Goal: Find specific page/section: Find specific page/section

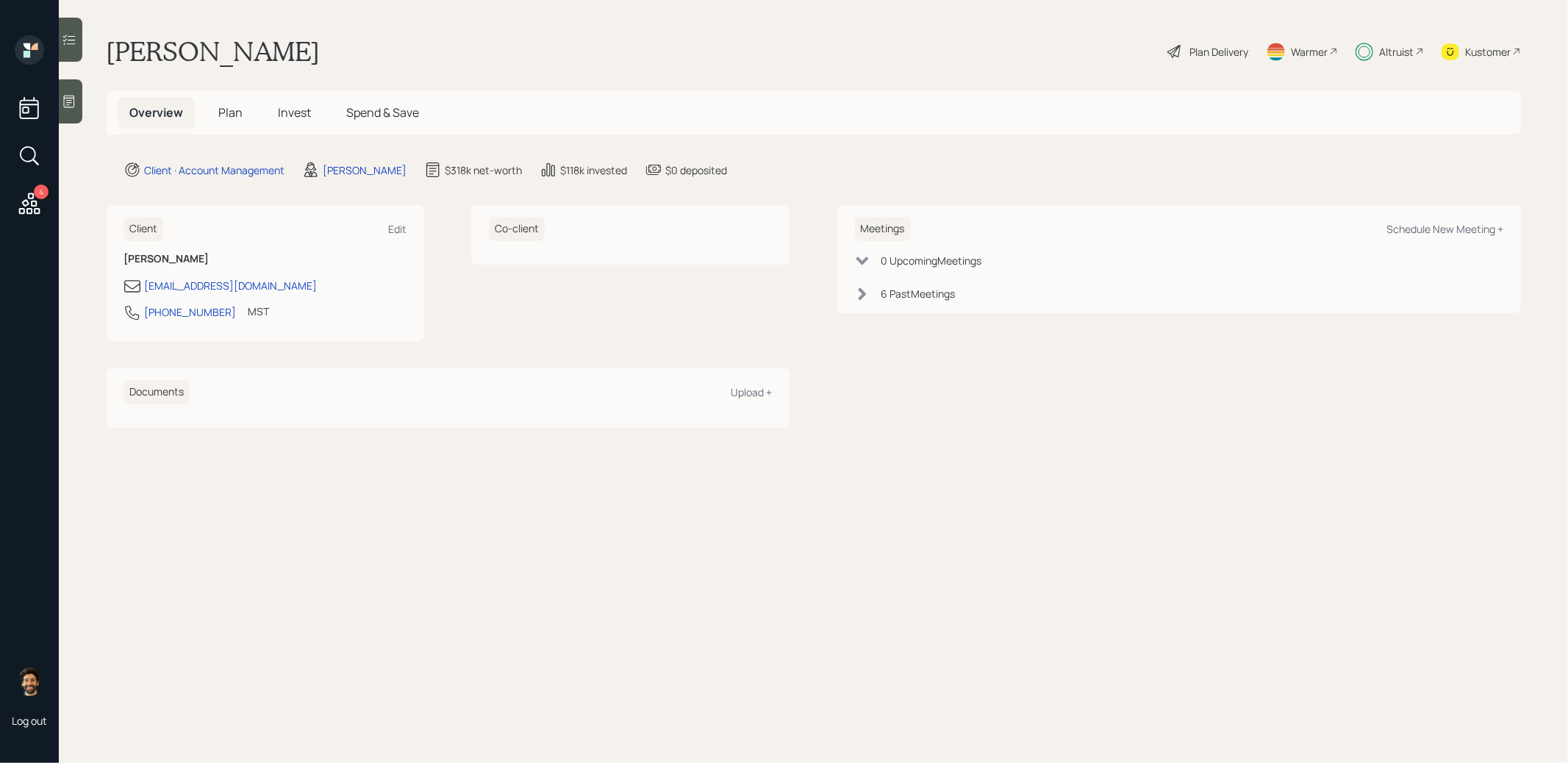
click at [217, 113] on h5 "Plan" at bounding box center [230, 112] width 47 height 31
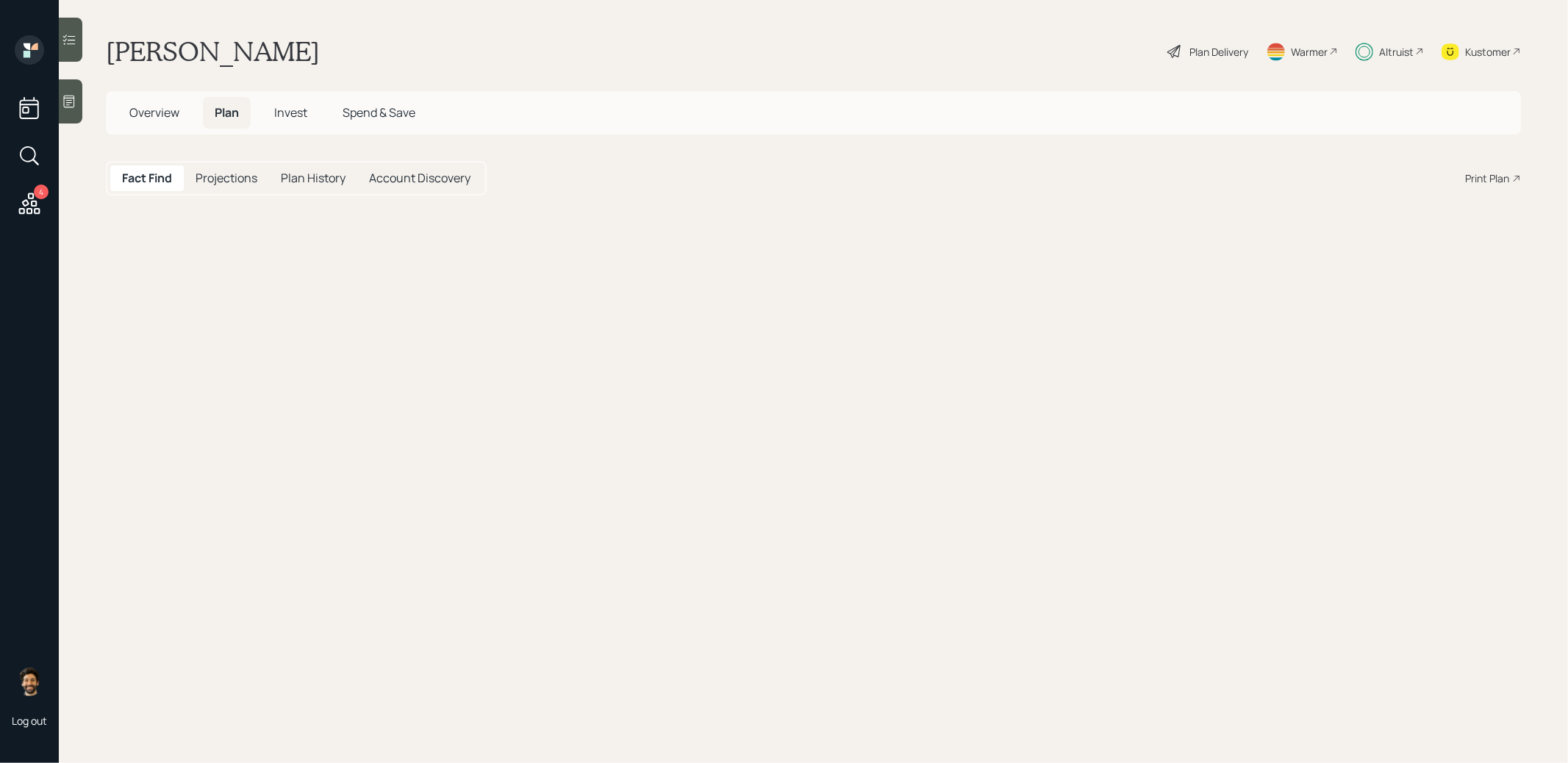
click at [174, 117] on span "Overview" at bounding box center [154, 112] width 50 height 16
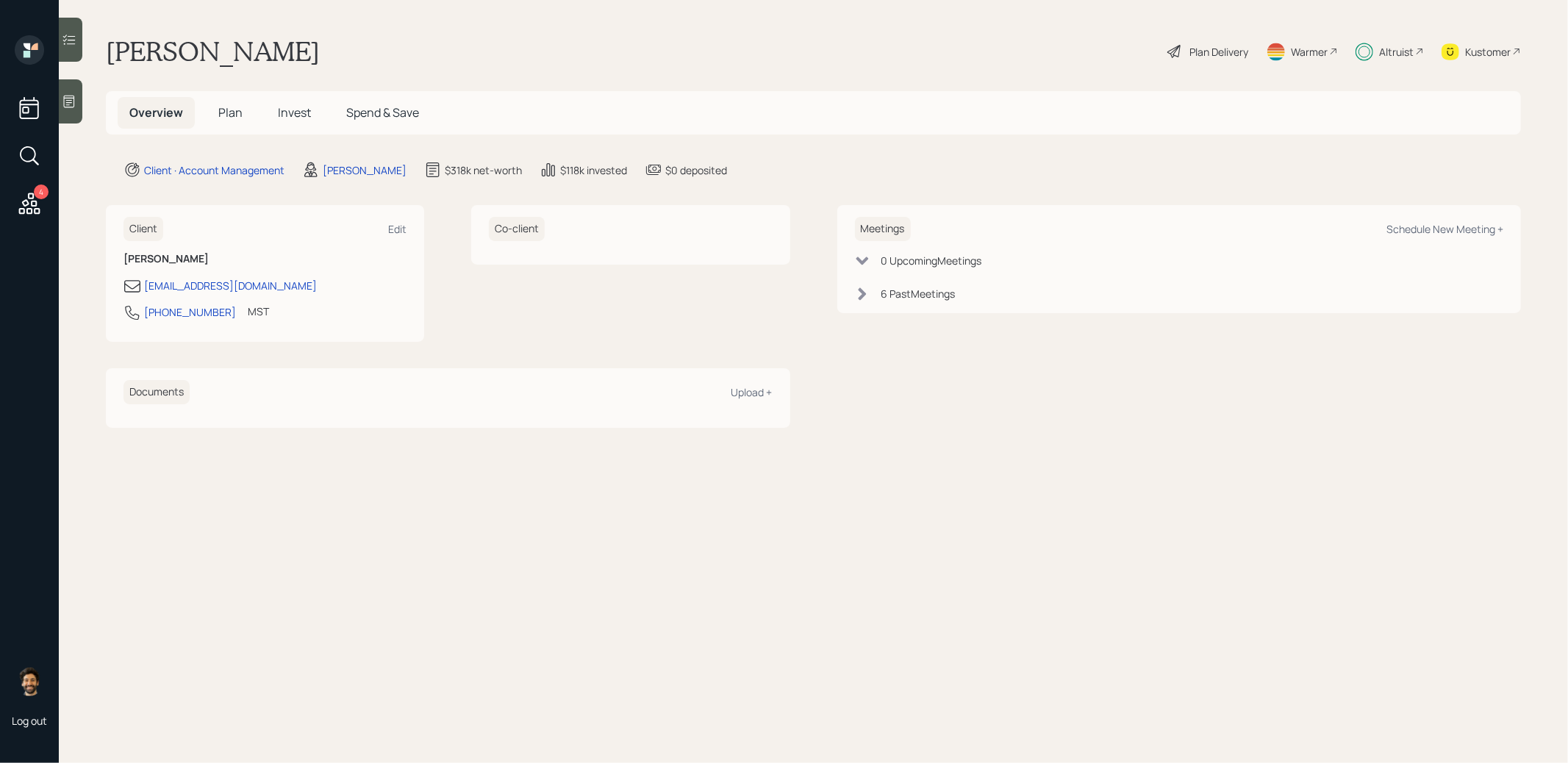
click at [224, 116] on span "Plan" at bounding box center [230, 112] width 25 height 16
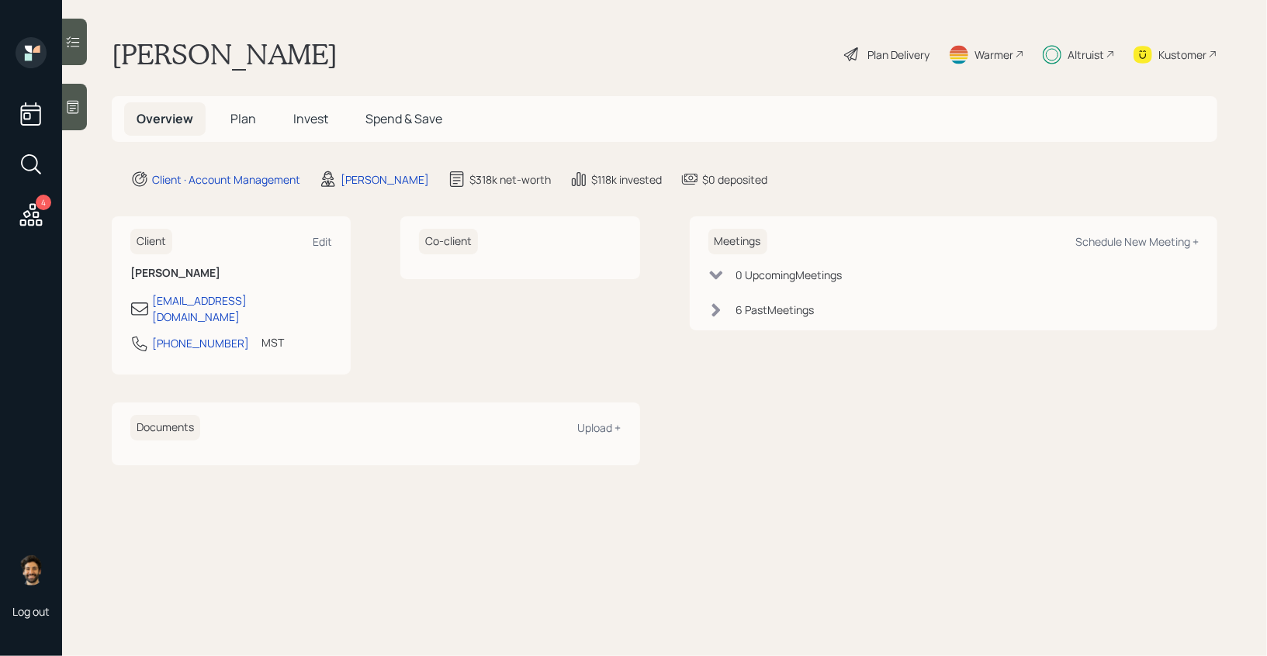
click at [246, 123] on span "Plan" at bounding box center [243, 118] width 26 height 17
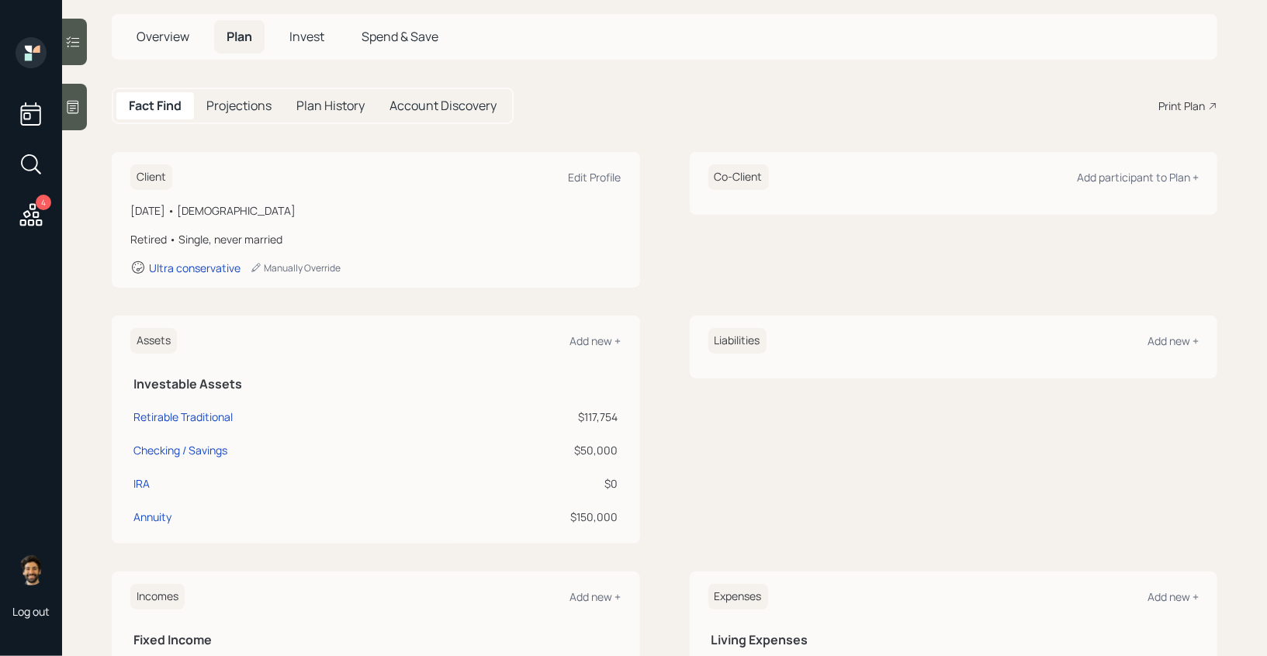
scroll to position [93, 0]
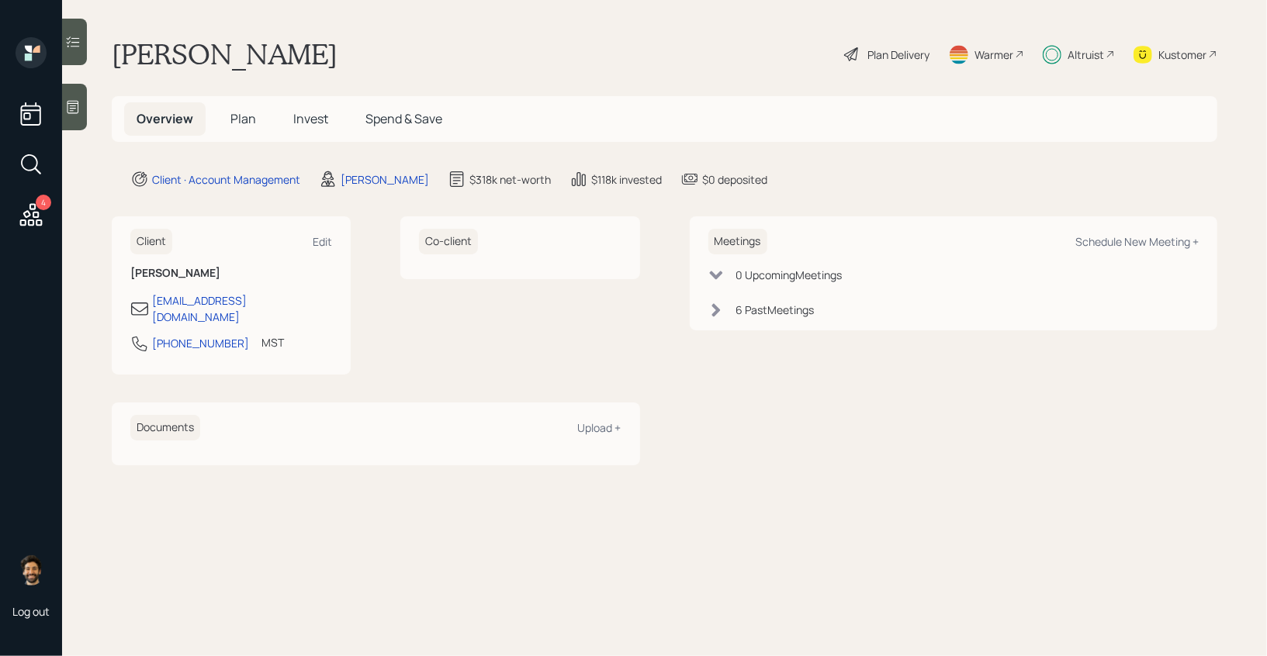
click at [1089, 50] on div "Altruist" at bounding box center [1086, 55] width 36 height 16
